Goal: Task Accomplishment & Management: Manage account settings

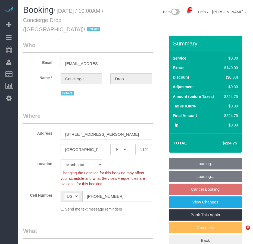
select select "NY"
select select "object:1059"
select select "number:89"
select select "number:90"
select select "number:15"
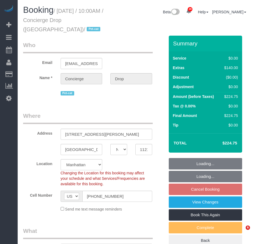
select select "number:5"
select select "object:1520"
select select "spot3"
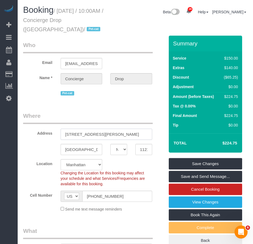
click at [114, 135] on input "[STREET_ADDRESS][PERSON_NAME]" at bounding box center [107, 134] width 92 height 11
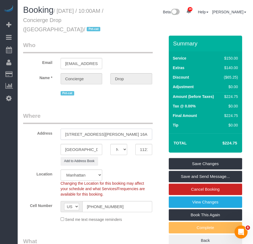
type input "[STREET_ADDRESS][PERSON_NAME] 16A"
select select "6"
select select "object:1977"
select select "spot56"
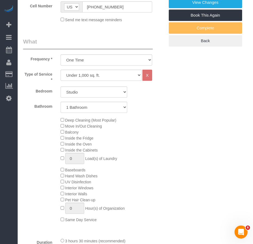
scroll to position [194, 0]
